Goal: Check status: Check status

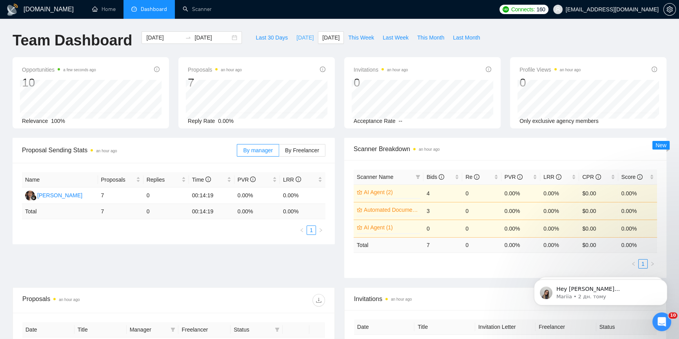
click at [296, 40] on span "[DATE]" at bounding box center [304, 37] width 17 height 9
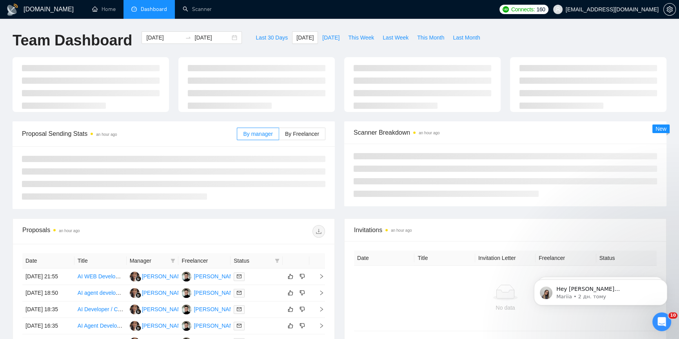
type input "[DATE]"
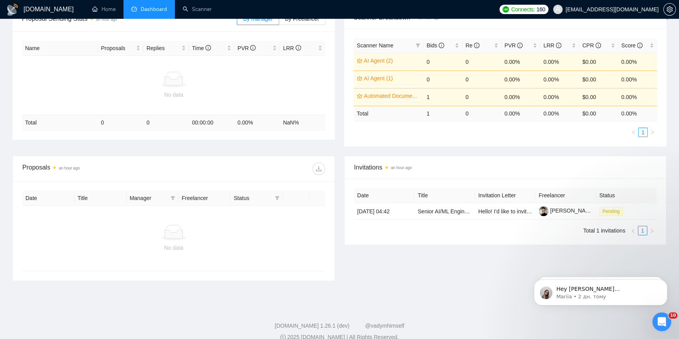
scroll to position [142, 0]
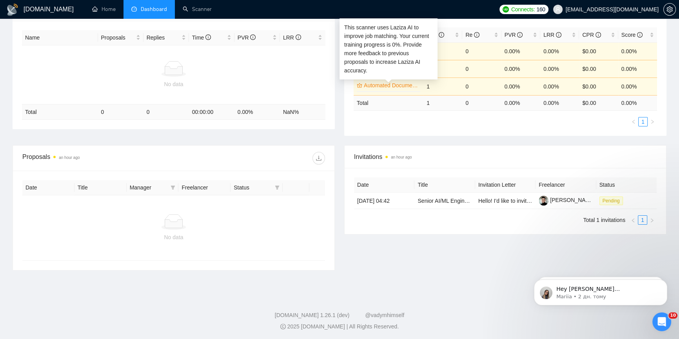
click at [383, 87] on link "Automated Document Processing" at bounding box center [391, 85] width 55 height 9
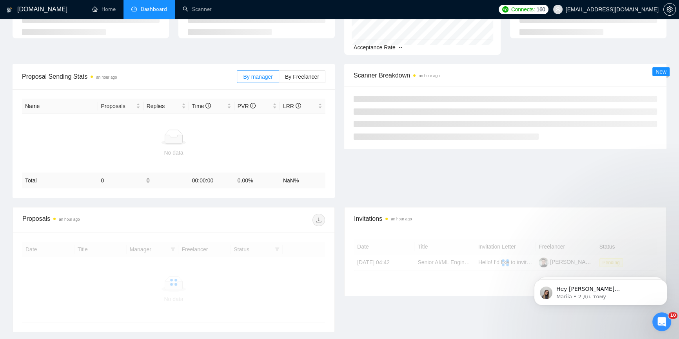
scroll to position [103, 0]
